Goal: Information Seeking & Learning: Learn about a topic

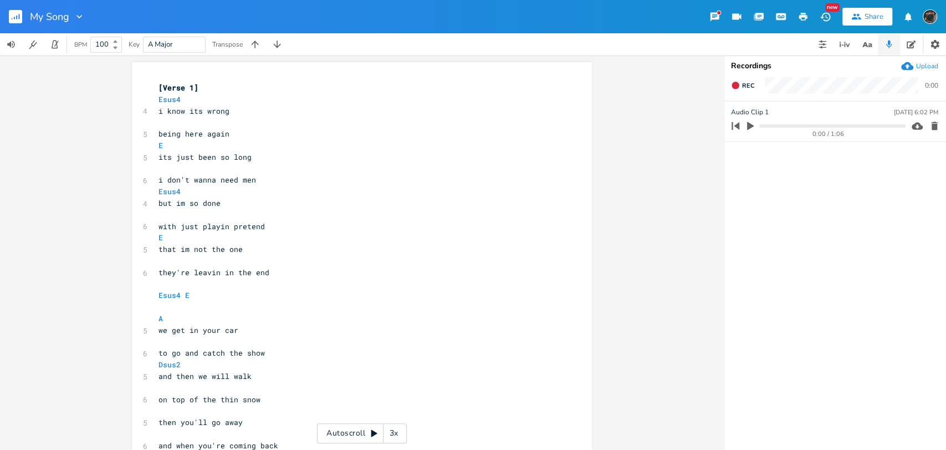
scroll to position [0, 2]
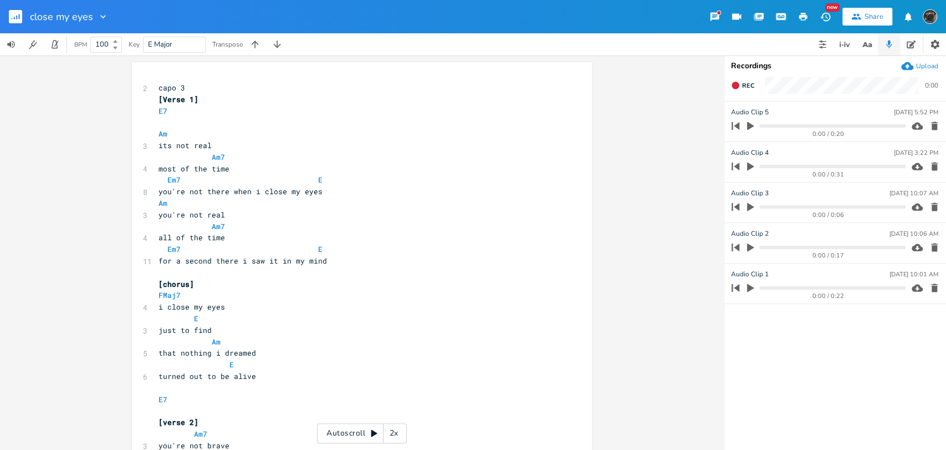
scroll to position [0, 4]
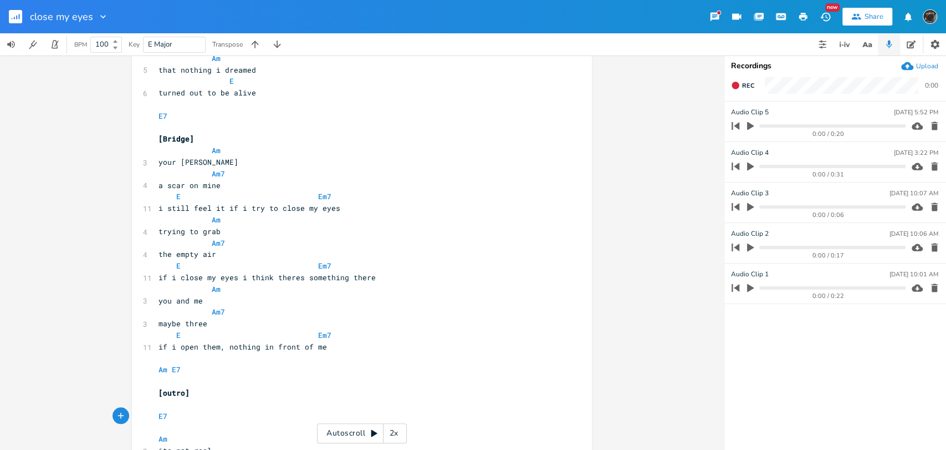
click at [15, 19] on rect "button" at bounding box center [15, 16] width 13 height 13
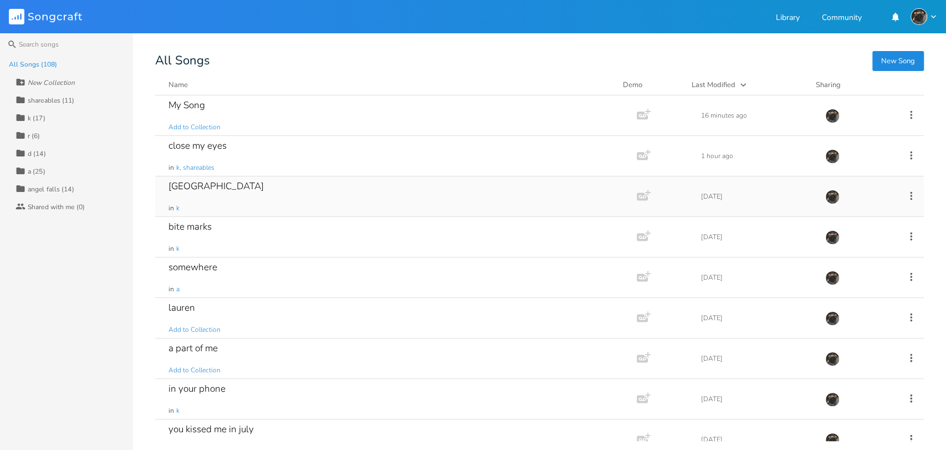
click at [258, 196] on div "montreal in k" at bounding box center [394, 196] width 451 height 40
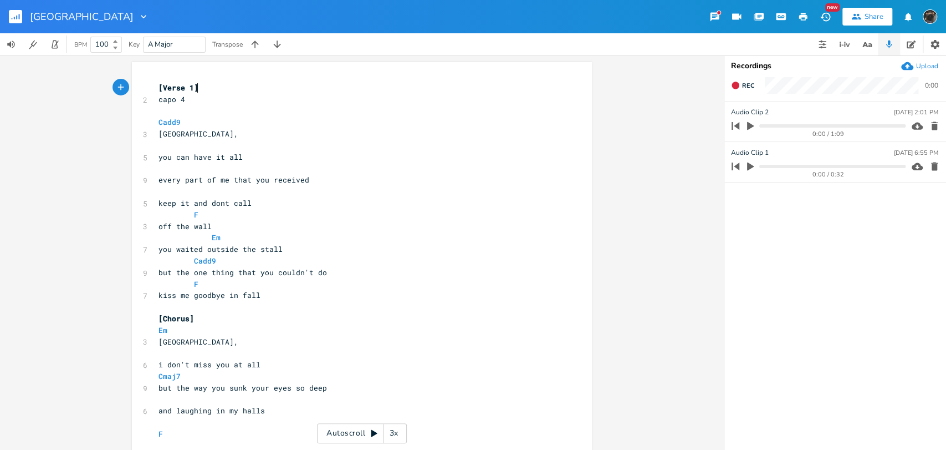
click at [754, 165] on icon "button" at bounding box center [751, 166] width 10 height 10
click at [654, 356] on div "xxxxxxxxxx [Verse 1] 2 capo 4 ​ Cadd9 3 [GEOGRAPHIC_DATA], ​ 5 you can have it …" at bounding box center [362, 252] width 724 height 394
click at [748, 166] on icon "button" at bounding box center [750, 165] width 7 height 7
click at [14, 17] on rect "button" at bounding box center [15, 16] width 13 height 13
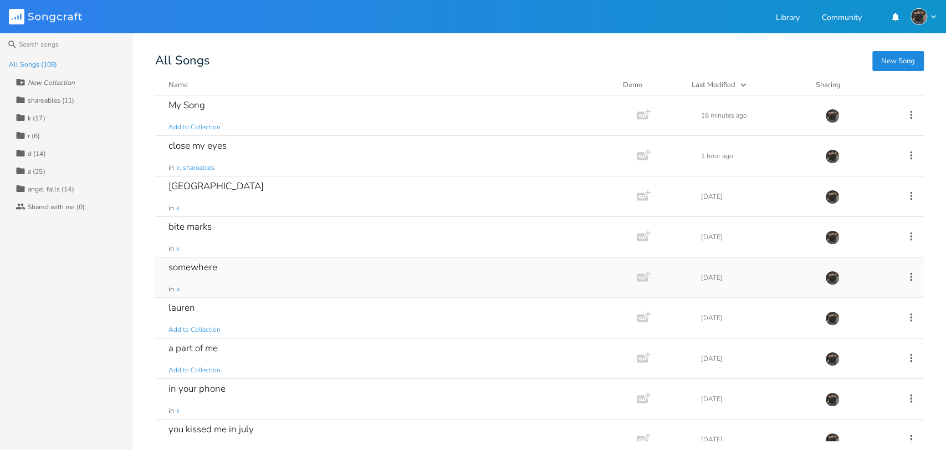
click at [274, 293] on div "somewhere in a" at bounding box center [394, 277] width 451 height 40
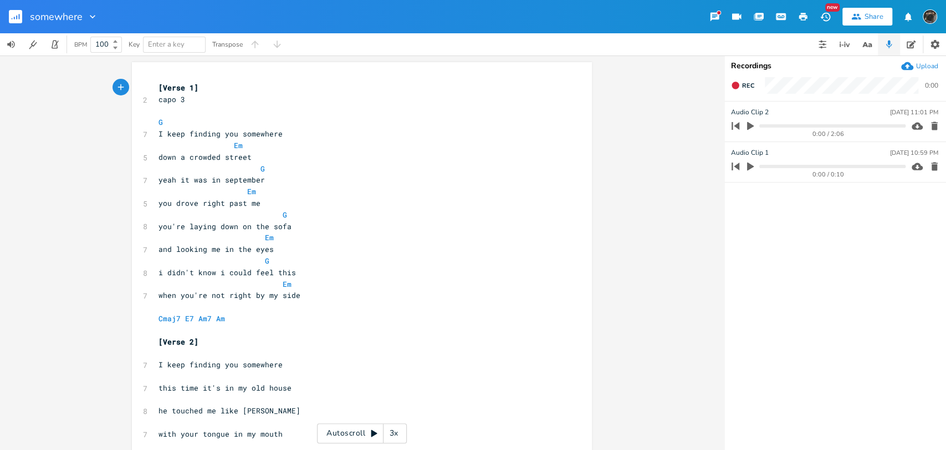
click at [13, 19] on rect "button" at bounding box center [15, 16] width 13 height 13
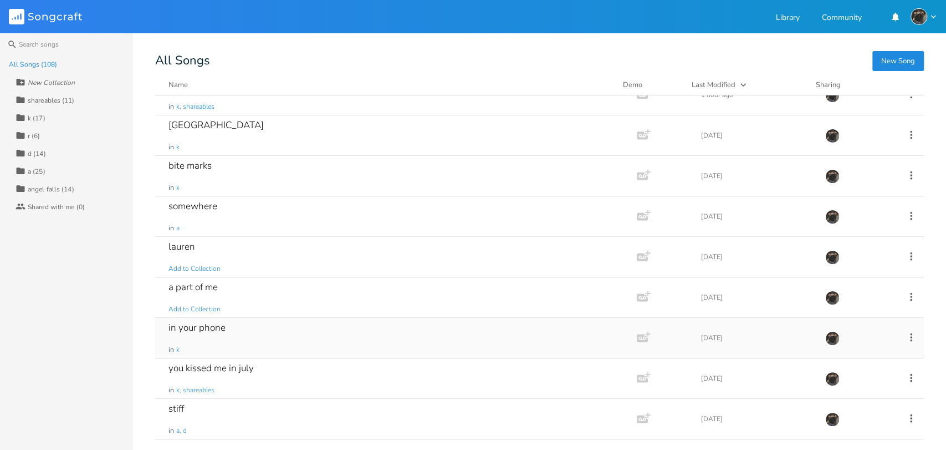
scroll to position [62, 0]
click at [265, 338] on div "in your phone in k" at bounding box center [394, 337] width 451 height 40
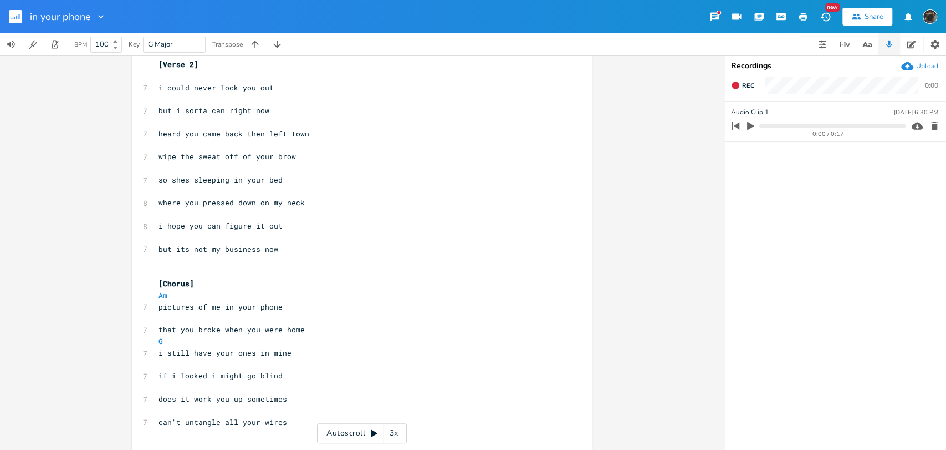
scroll to position [416, 0]
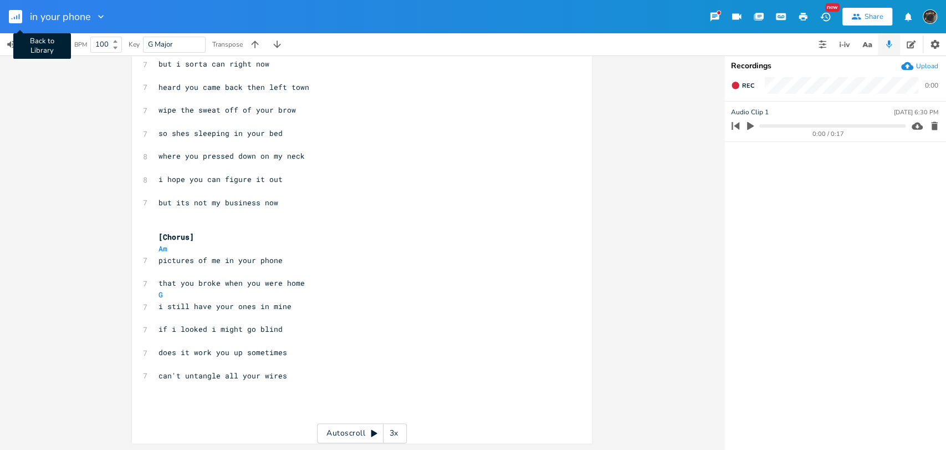
click at [19, 18] on icon "button" at bounding box center [19, 17] width 1 height 6
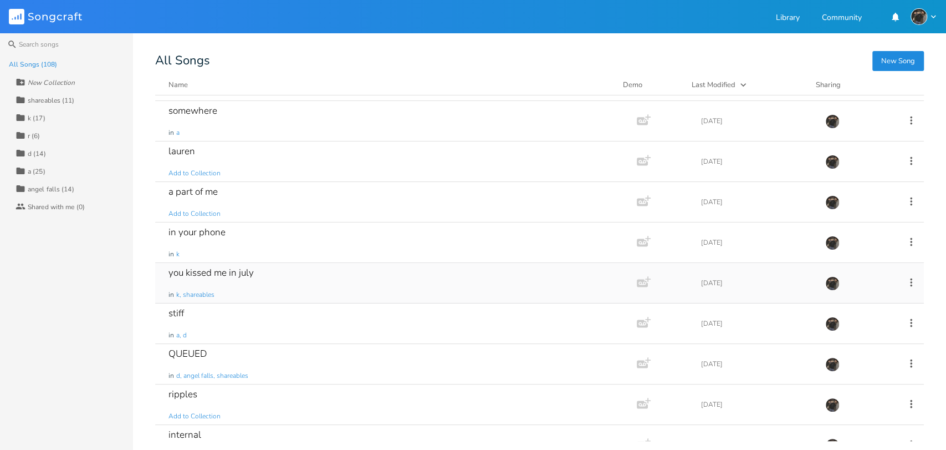
scroll to position [185, 0]
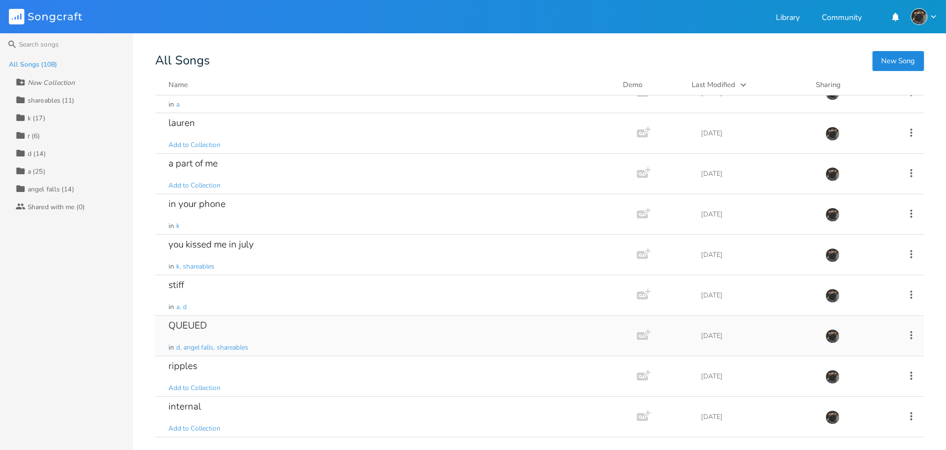
click at [348, 347] on div "QUEUED in d, angel falls, shareables" at bounding box center [394, 335] width 451 height 40
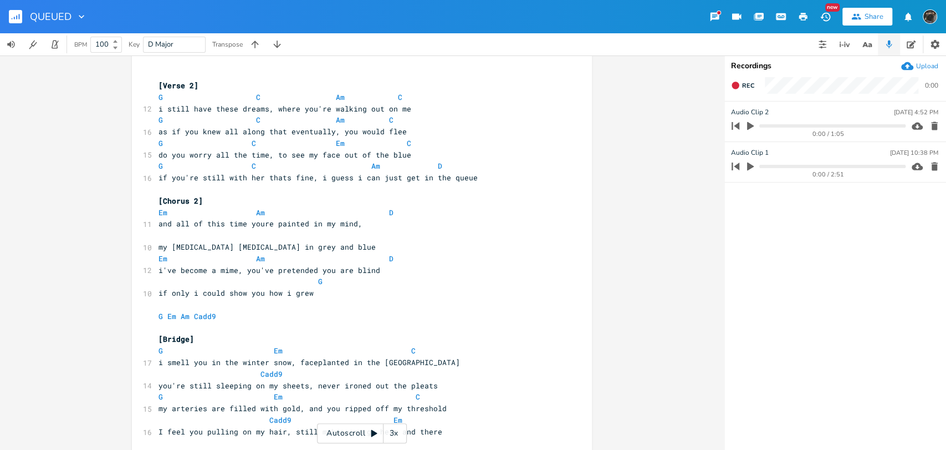
scroll to position [431, 0]
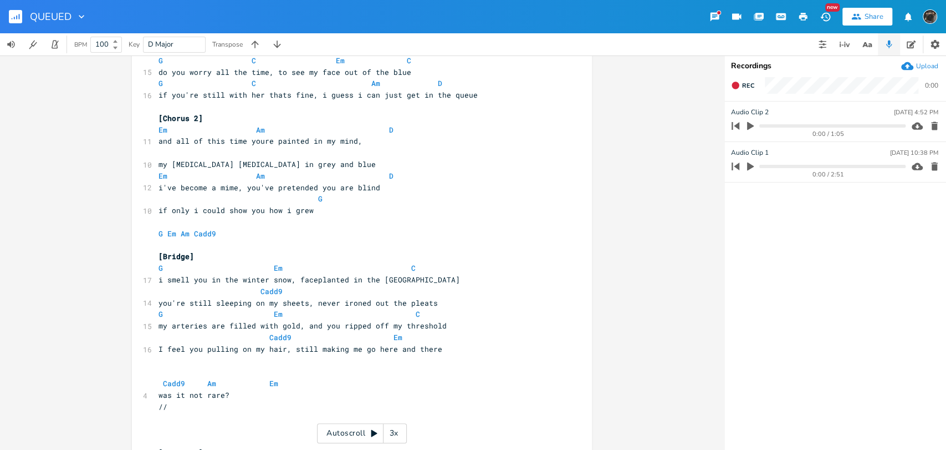
click at [18, 24] on button "button" at bounding box center [20, 16] width 22 height 27
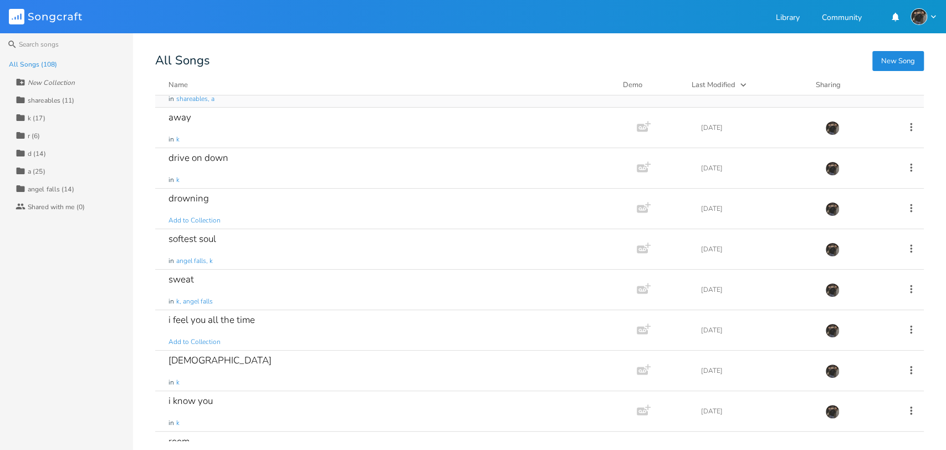
scroll to position [616, 0]
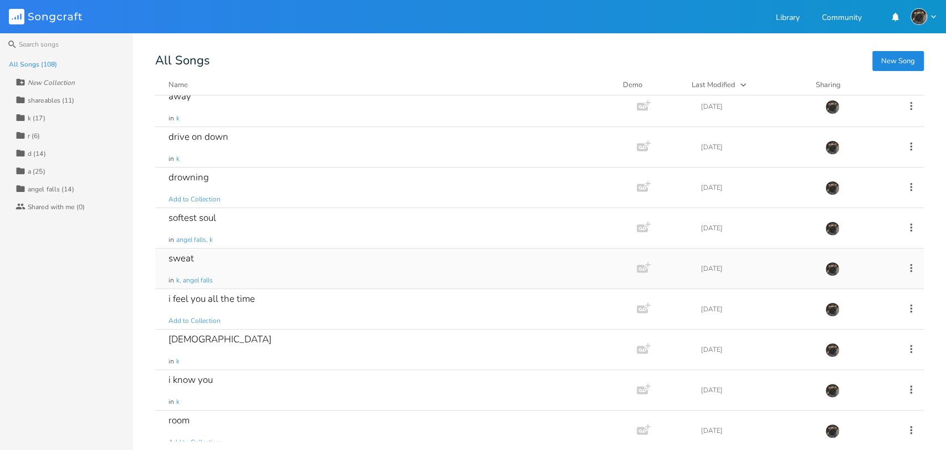
click at [313, 273] on div "sweat in k, angel falls" at bounding box center [394, 268] width 451 height 40
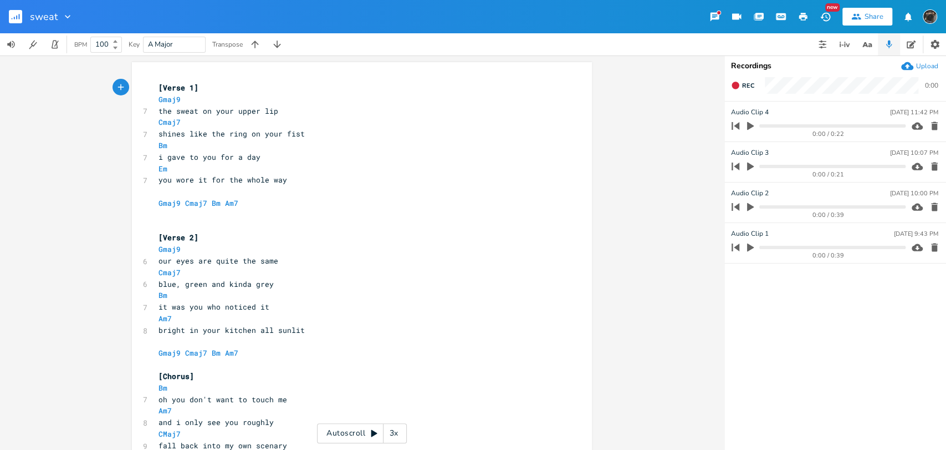
click at [16, 10] on rect "button" at bounding box center [15, 16] width 13 height 13
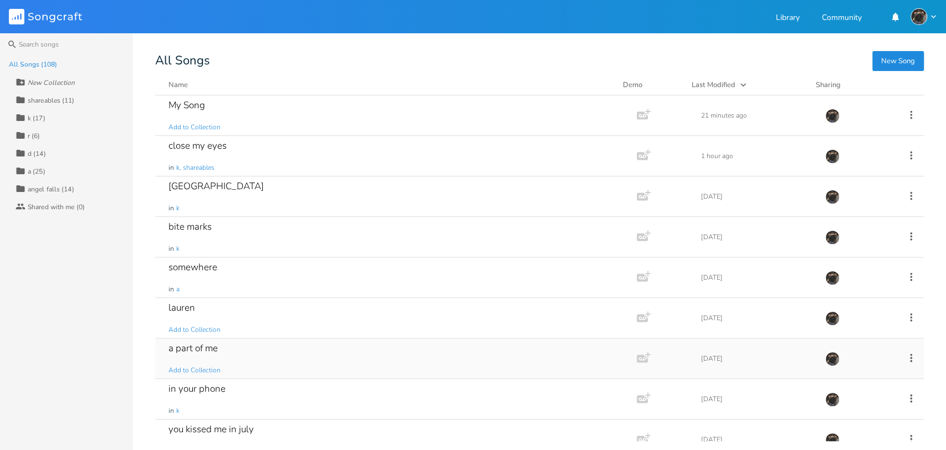
click at [307, 344] on div "a part of me Add to Collection" at bounding box center [394, 358] width 451 height 40
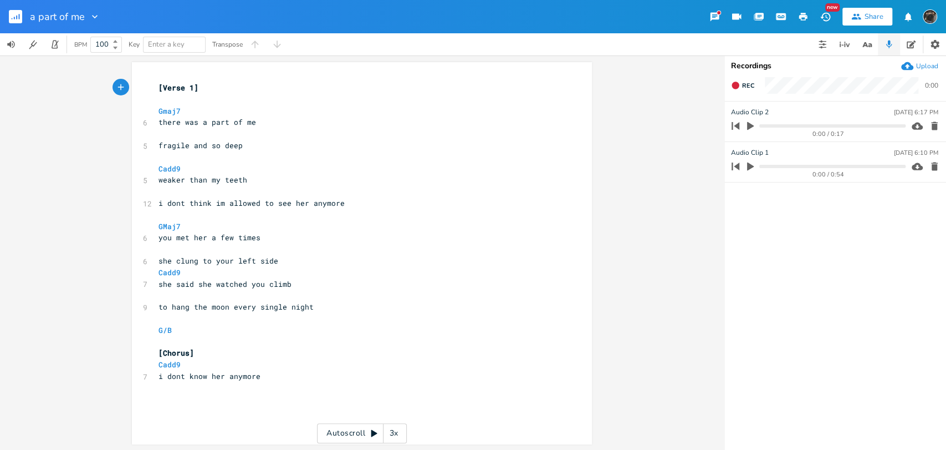
click at [20, 8] on button "button" at bounding box center [20, 16] width 22 height 27
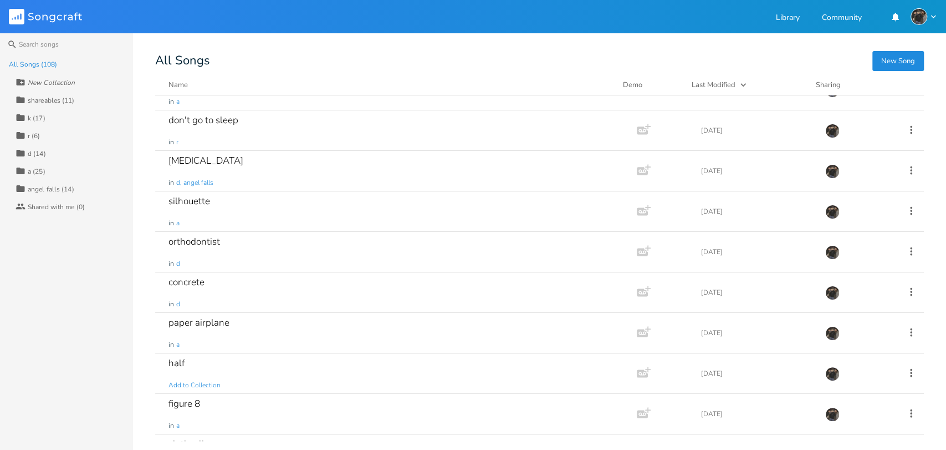
scroll to position [2217, 0]
